Goal: Information Seeking & Learning: Learn about a topic

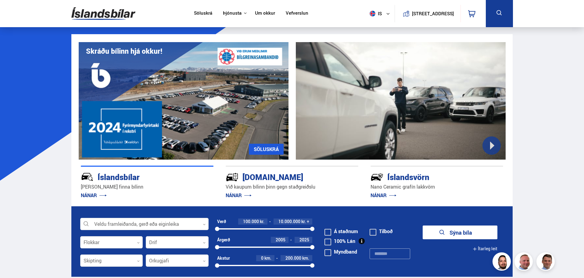
click at [201, 13] on link "Söluskrá" at bounding box center [203, 13] width 18 height 6
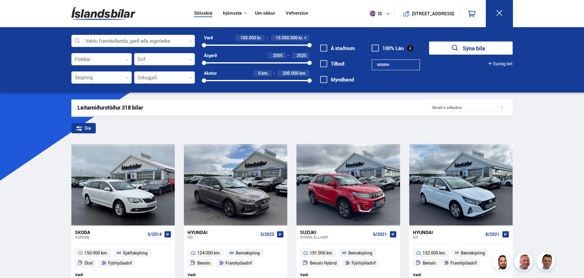
click at [260, 13] on link "Um okkur" at bounding box center [265, 13] width 20 height 6
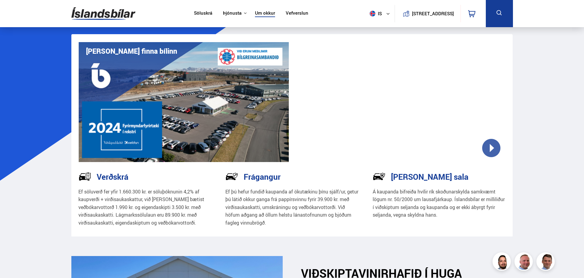
click at [202, 12] on link "Söluskrá" at bounding box center [203, 13] width 18 height 6
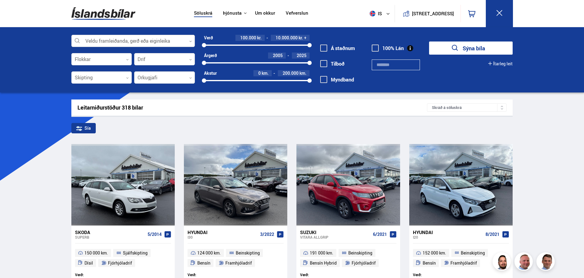
click at [190, 39] on div at bounding box center [133, 41] width 124 height 12
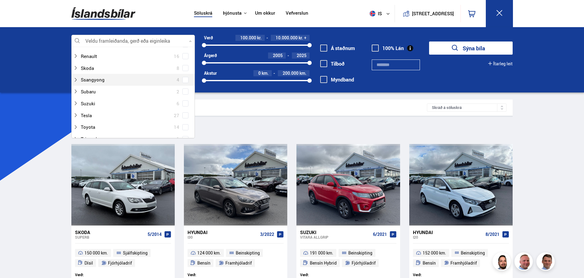
scroll to position [397, 0]
click at [103, 105] on div at bounding box center [127, 104] width 108 height 9
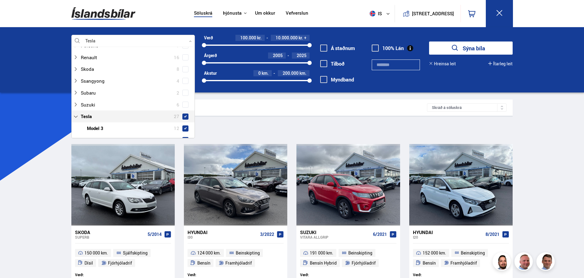
scroll to position [408, 0]
click at [184, 105] on span at bounding box center [185, 104] width 2 height 2
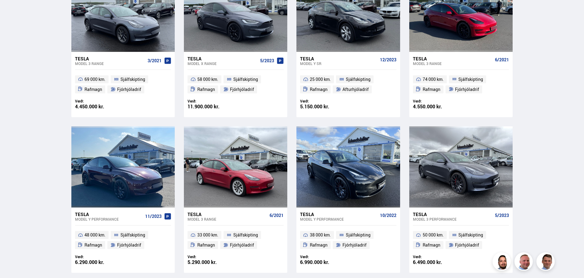
scroll to position [336, 0]
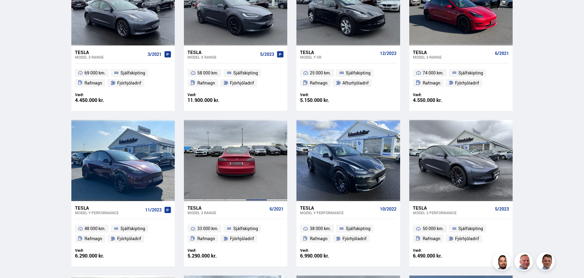
click at [264, 153] on div at bounding box center [256, 160] width 21 height 81
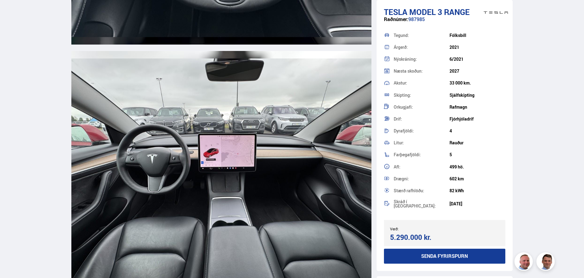
scroll to position [2929, 0]
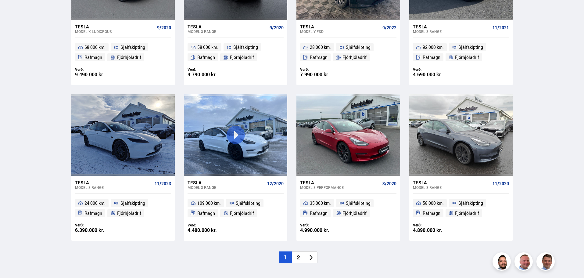
scroll to position [858, 0]
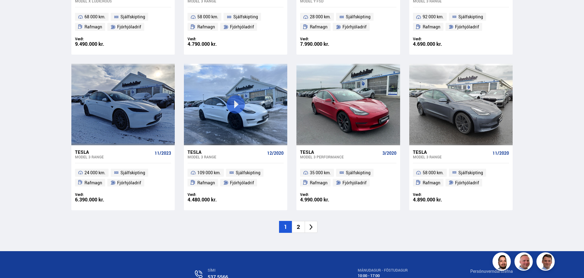
click at [298, 227] on li "2" at bounding box center [298, 227] width 13 height 12
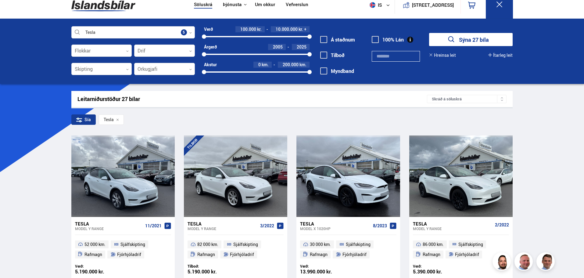
scroll to position [0, 0]
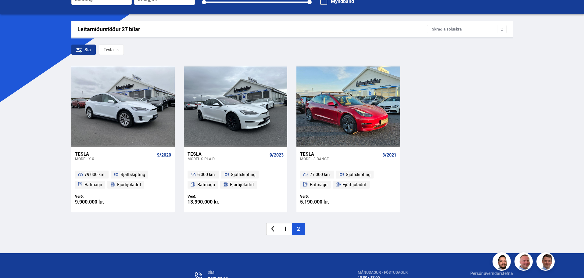
scroll to position [122, 0]
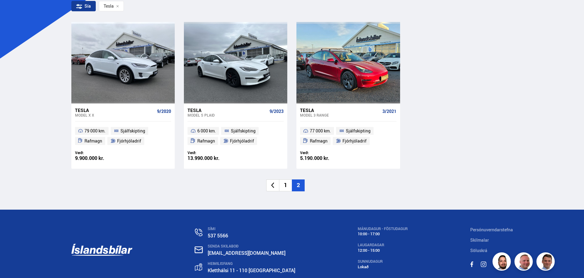
click at [287, 184] on li "1" at bounding box center [285, 185] width 13 height 12
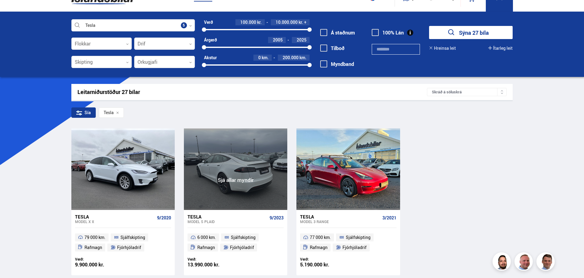
scroll to position [0, 0]
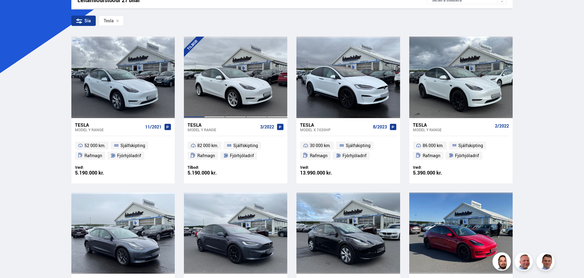
scroll to position [122, 0]
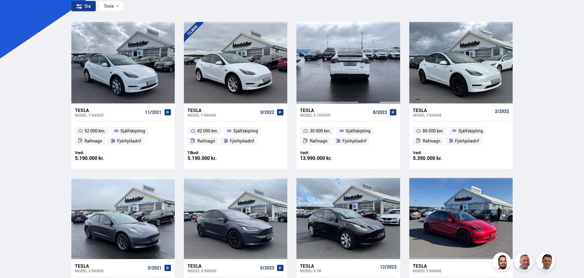
click at [376, 82] on div at bounding box center [369, 62] width 21 height 81
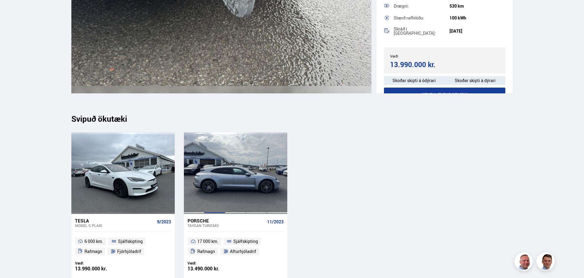
scroll to position [8420, 0]
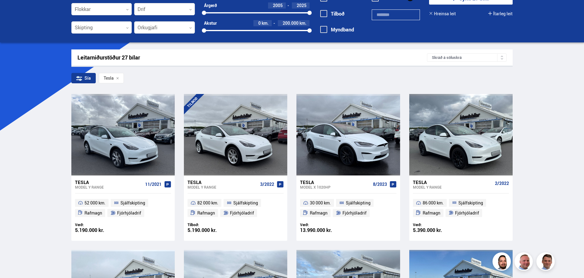
scroll to position [61, 0]
